Goal: Connect with others: Connect with others

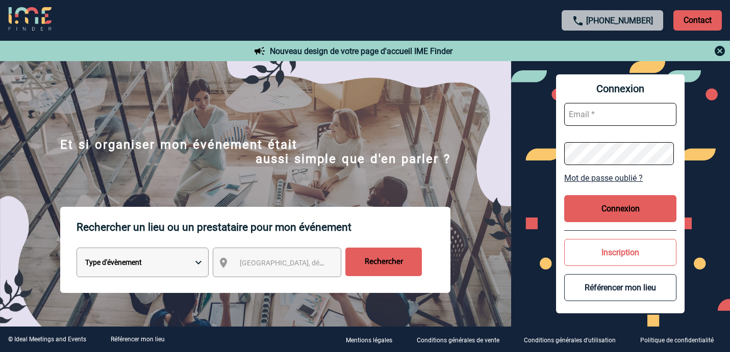
type input "[EMAIL_ADDRESS][DOMAIN_NAME]"
click at [652, 213] on button "Connexion" at bounding box center [620, 208] width 112 height 27
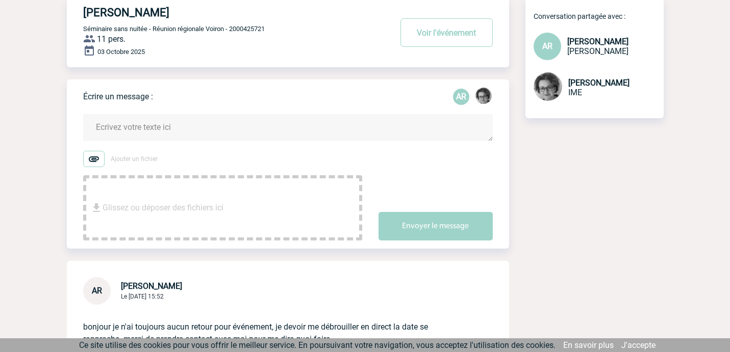
scroll to position [66, 0]
click at [650, 288] on div "HILTI FRANCE - Adrien RUIZ Voir l'événement Séminaire sans nuitée - Réunion rég…" at bounding box center [365, 205] width 597 height 414
click at [710, 96] on body "IME Accueil Mes événements" at bounding box center [365, 193] width 730 height 519
click at [549, 289] on div "HILTI FRANCE - Adrien RUIZ Voir l'événement Séminaire sans nuitée - Réunion rég…" at bounding box center [365, 205] width 597 height 414
click at [602, 281] on div "HILTI FRANCE - Adrien RUIZ Voir l'événement Séminaire sans nuitée - Réunion rég…" at bounding box center [365, 205] width 597 height 414
